Goal: Task Accomplishment & Management: Complete application form

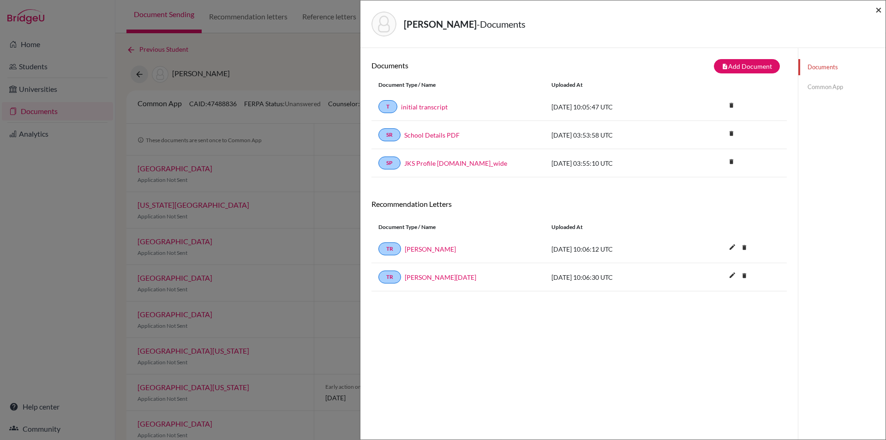
click at [880, 8] on span "×" at bounding box center [878, 9] width 6 height 13
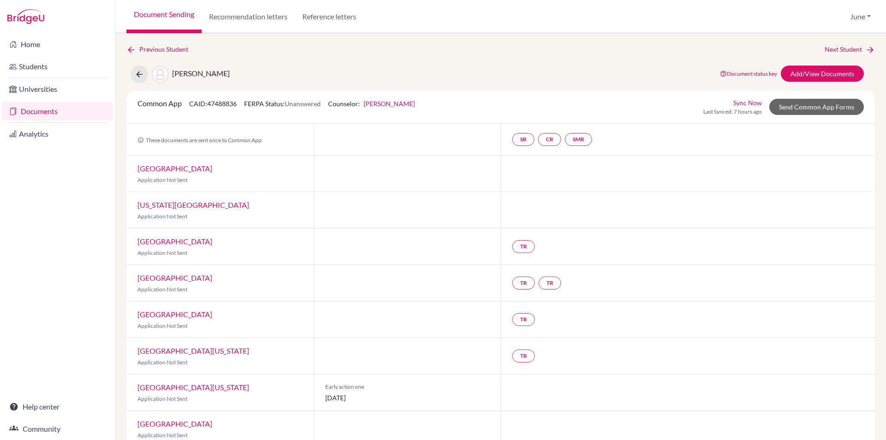
click at [42, 114] on link "Documents" at bounding box center [57, 111] width 111 height 18
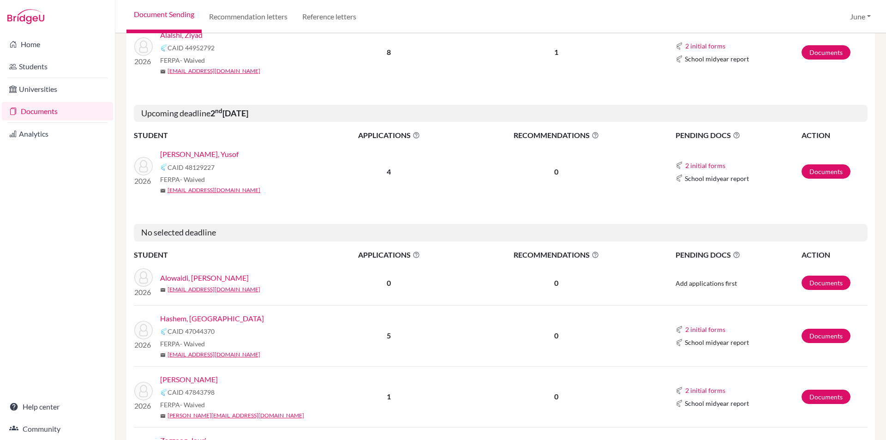
scroll to position [877, 0]
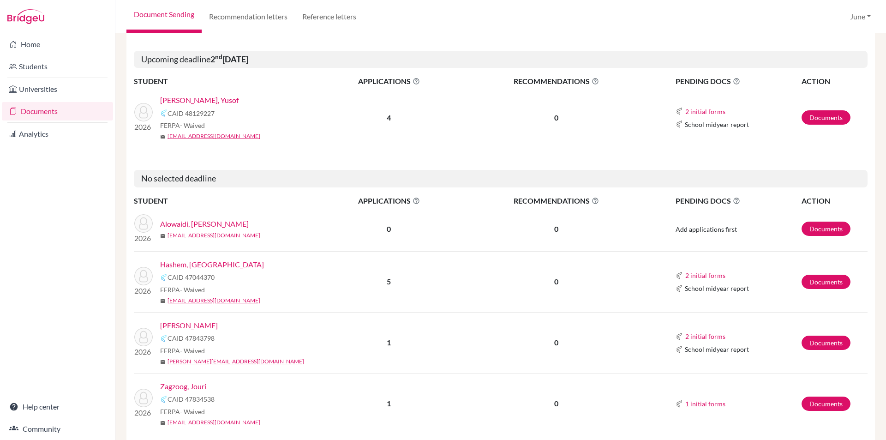
click at [200, 95] on link "[PERSON_NAME], Yusof" at bounding box center [199, 100] width 78 height 11
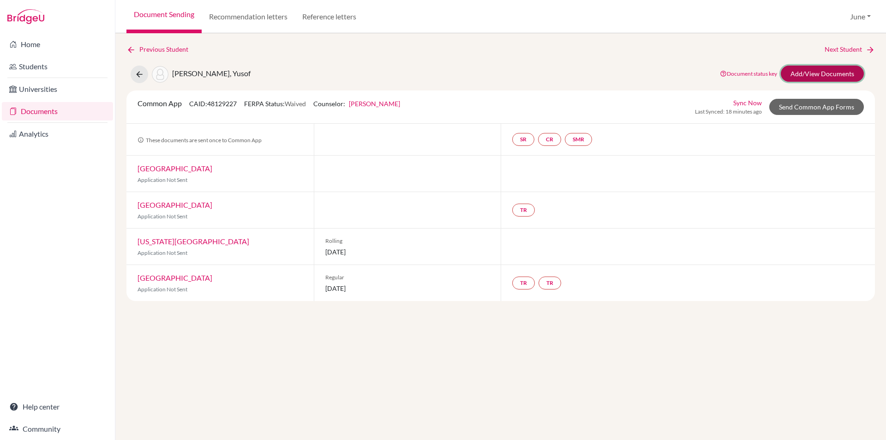
click at [822, 72] on link "Add/View Documents" at bounding box center [822, 74] width 83 height 16
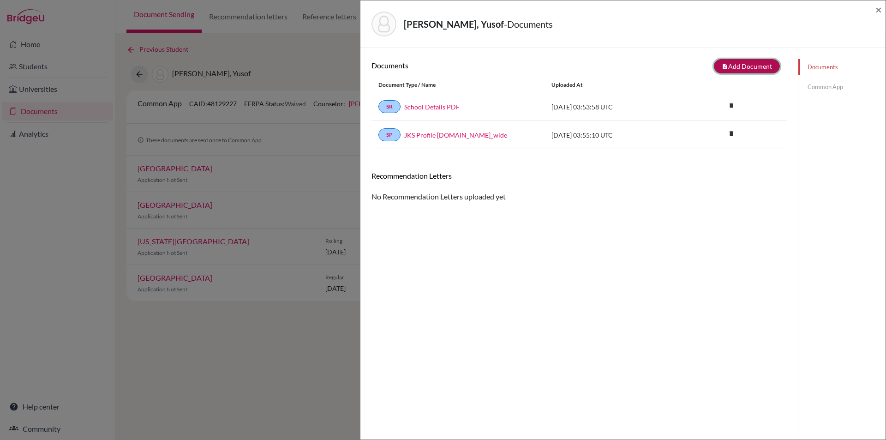
click at [746, 68] on button "note_add Add Document" at bounding box center [747, 66] width 66 height 14
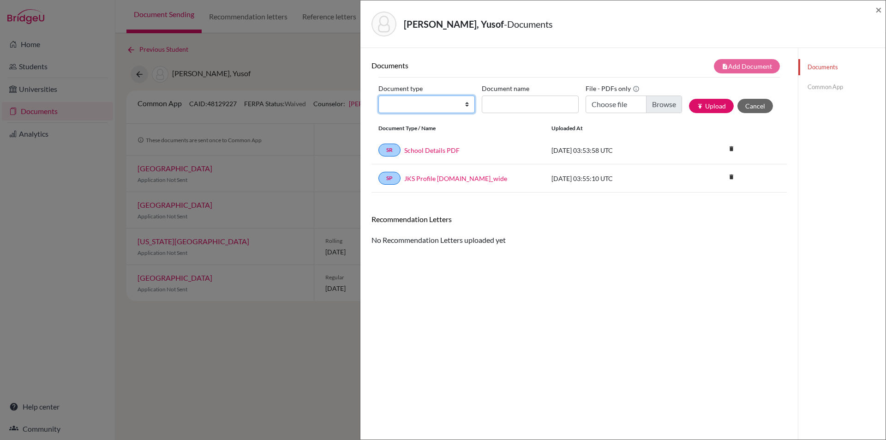
click at [464, 104] on select "Change explanation for Common App reports Counselor recommendation Internationa…" at bounding box center [426, 105] width 96 height 18
select select "5"
click at [378, 96] on select "Change explanation for Common App reports Counselor recommendation Internationa…" at bounding box center [426, 105] width 96 height 18
click at [654, 102] on input "Choose file" at bounding box center [634, 105] width 96 height 18
type input "C:\fakepath\Yusof Badr - Mr Rigardt.pdf"
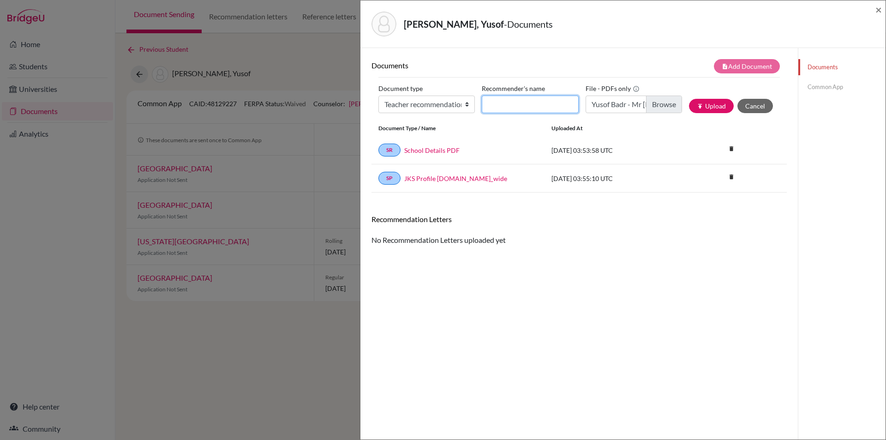
click at [547, 101] on input "Recommender's name" at bounding box center [530, 105] width 96 height 18
type input "Mr Rigardt"
click at [710, 101] on button "publish Upload" at bounding box center [711, 106] width 45 height 14
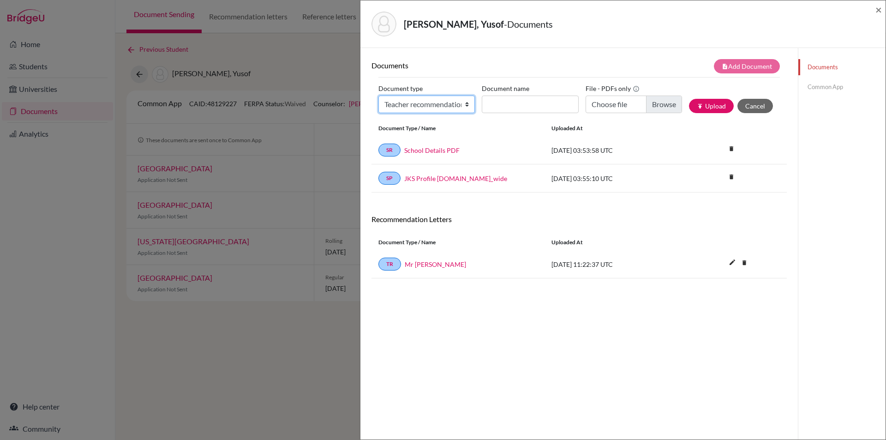
click at [465, 104] on select "Change explanation for Common App reports Counselor recommendation Internationa…" at bounding box center [426, 105] width 96 height 18
select select "5"
click at [378, 96] on select "Change explanation for Common App reports Counselor recommendation Internationa…" at bounding box center [426, 105] width 96 height 18
click at [659, 102] on input "Choose file" at bounding box center [634, 105] width 96 height 18
type input "C:\fakepath\Yusof Badr- Mr. Ghaddar.pdf"
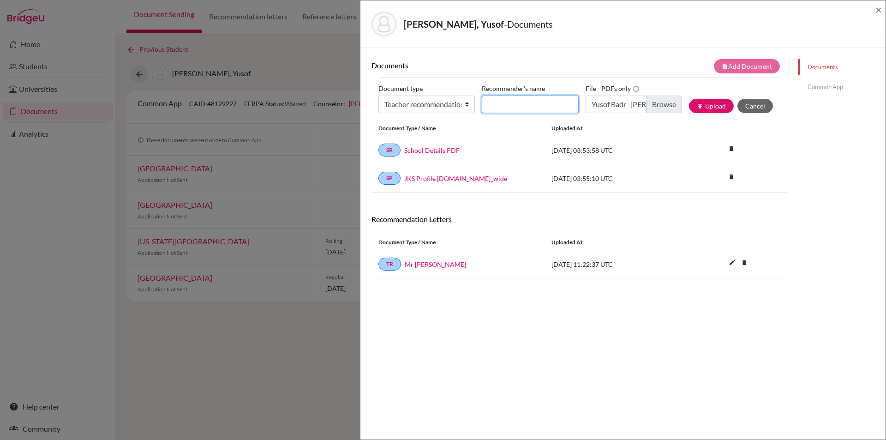
click at [553, 105] on input "Recommender's name" at bounding box center [530, 105] width 96 height 18
type input "Mr Ghaddar"
click at [704, 107] on button "publish Upload" at bounding box center [711, 106] width 45 height 14
click at [877, 10] on span "×" at bounding box center [878, 9] width 6 height 13
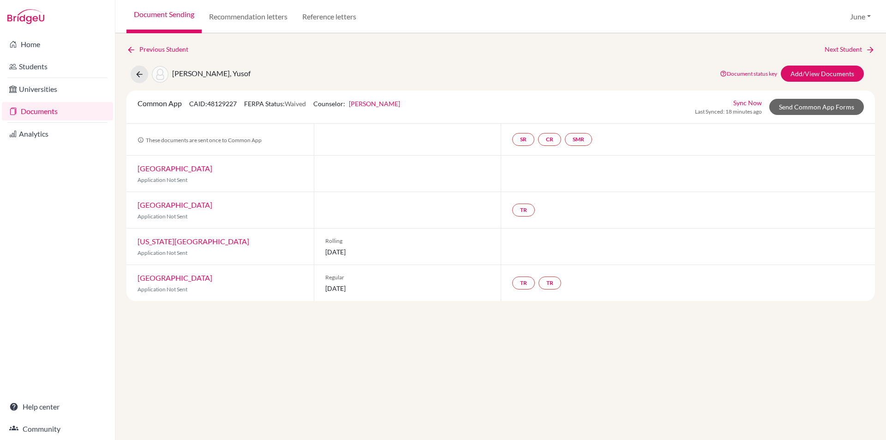
click at [36, 111] on link "Documents" at bounding box center [57, 111] width 111 height 18
